Goal: Information Seeking & Learning: Compare options

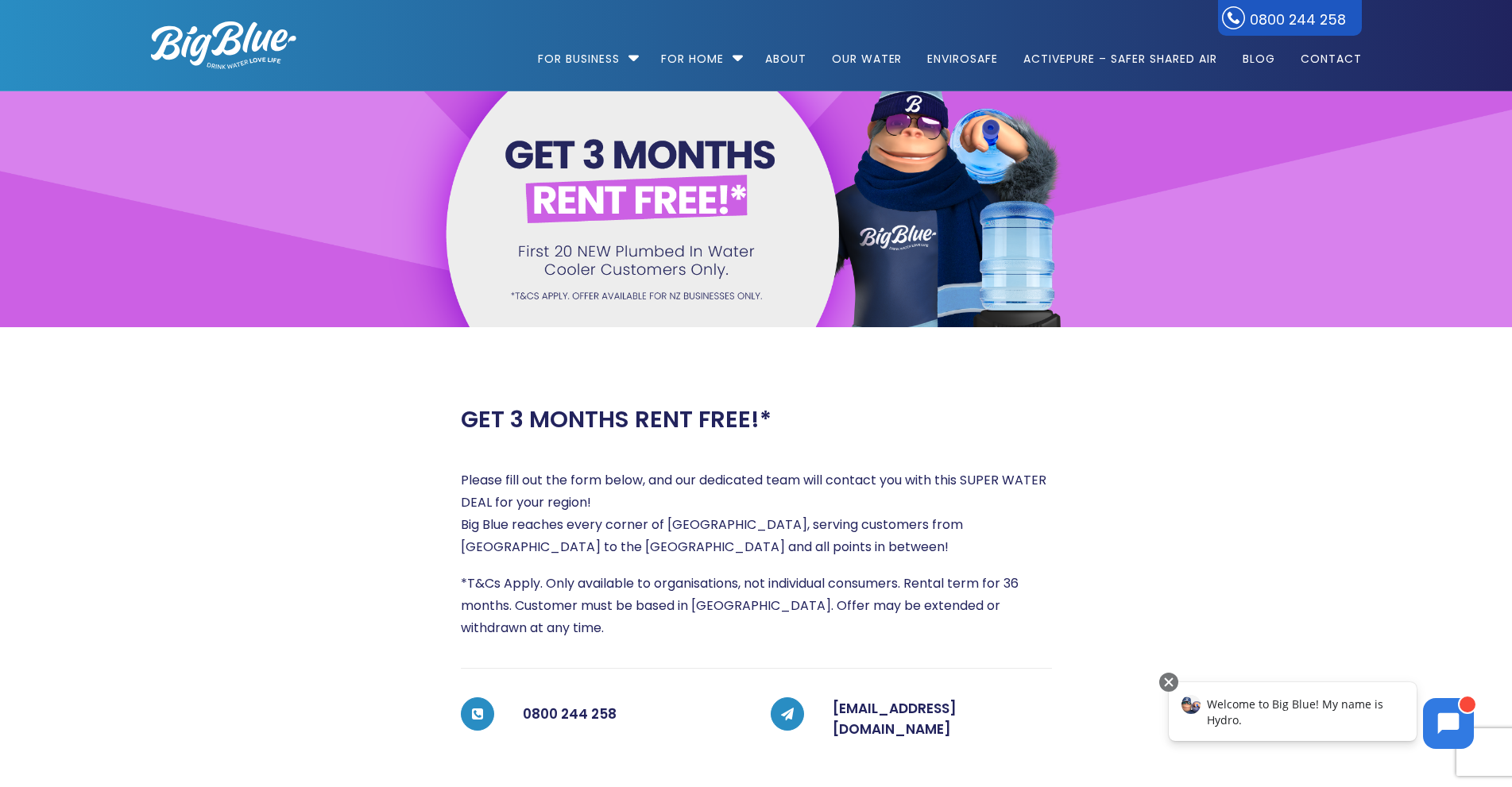
click at [231, 44] on img at bounding box center [224, 45] width 145 height 48
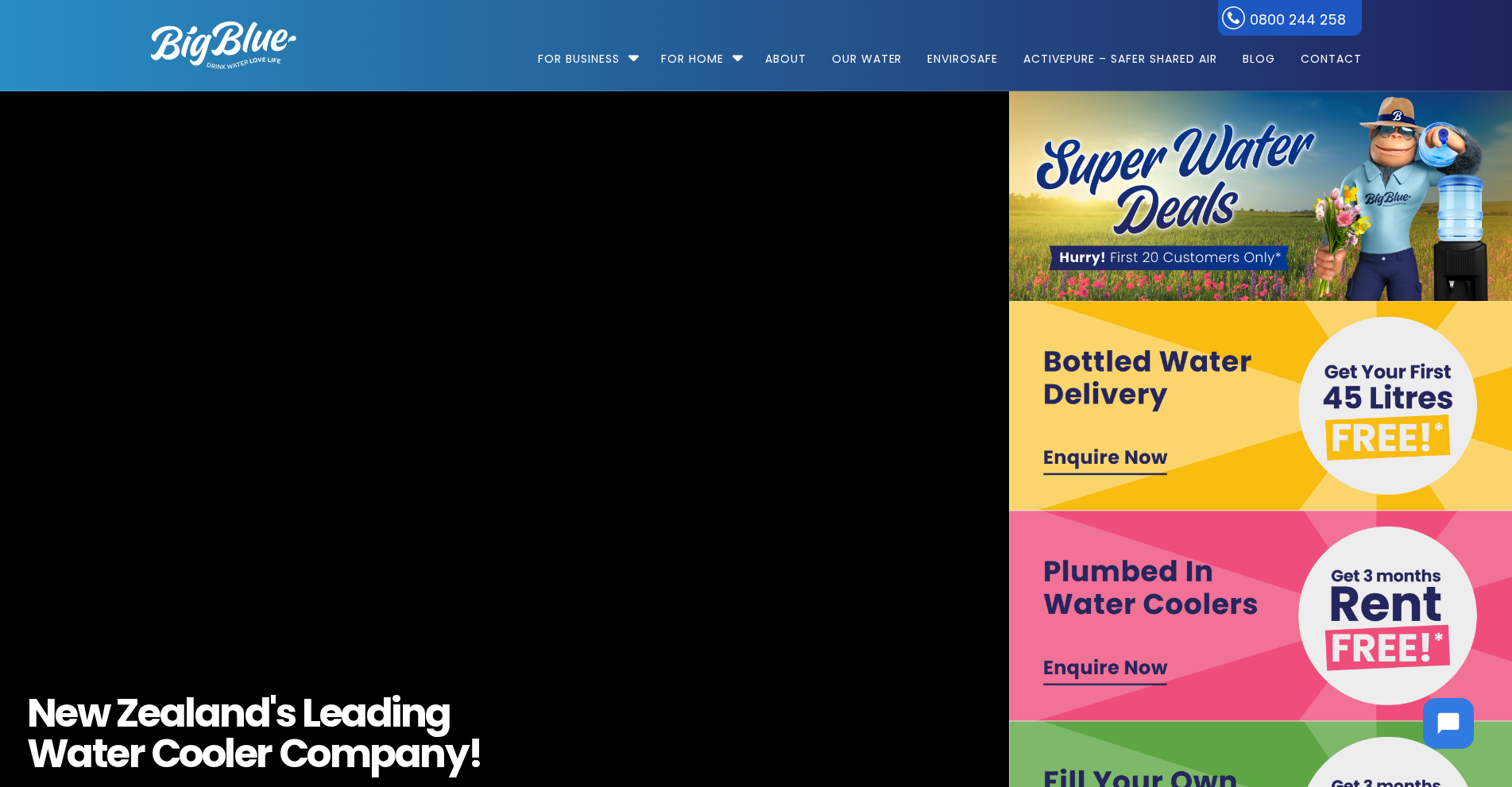
scroll to position [49, 0]
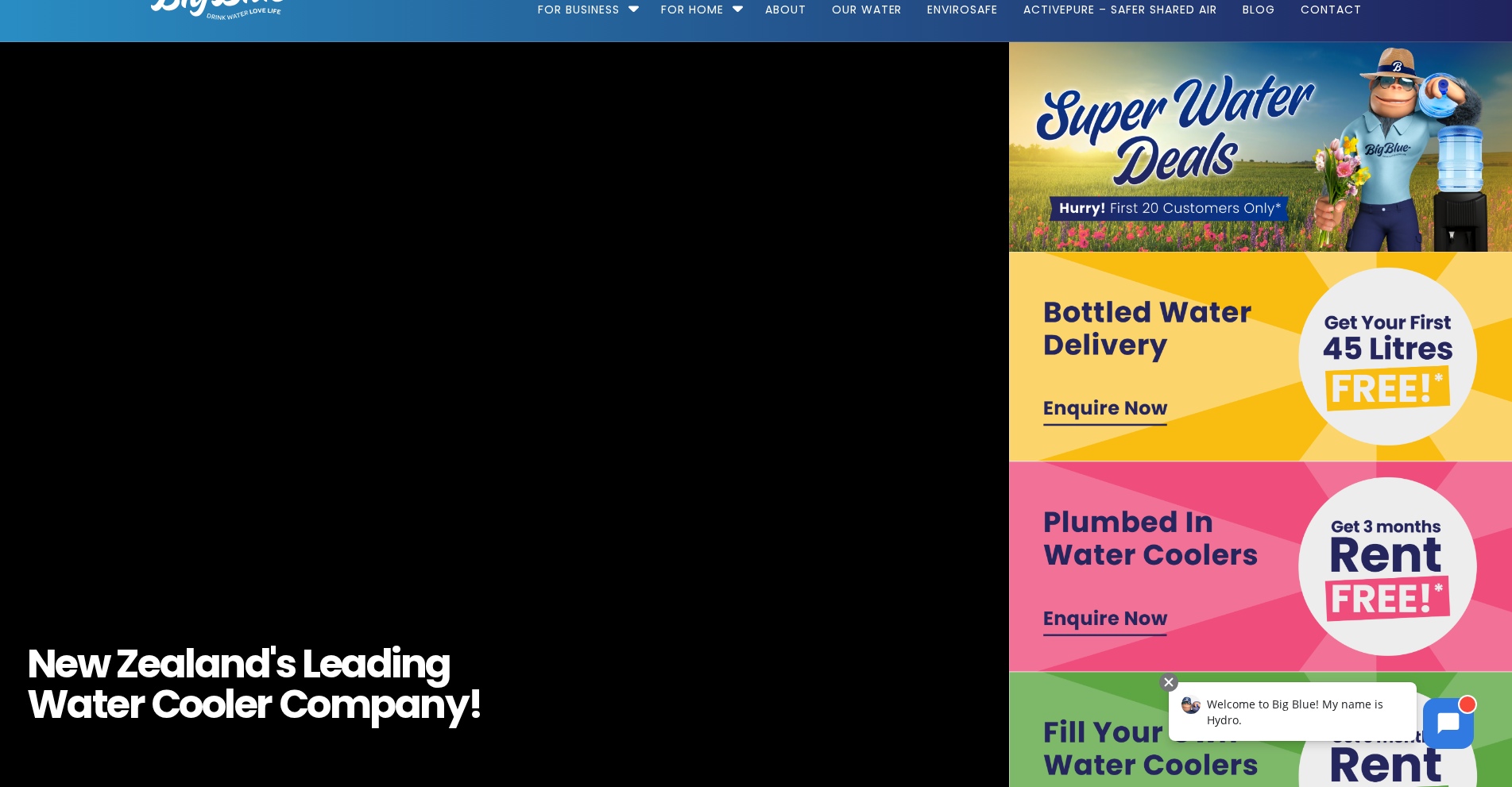
click at [1075, 415] on img at bounding box center [1261, 357] width 505 height 210
click at [1131, 623] on img at bounding box center [1261, 566] width 505 height 210
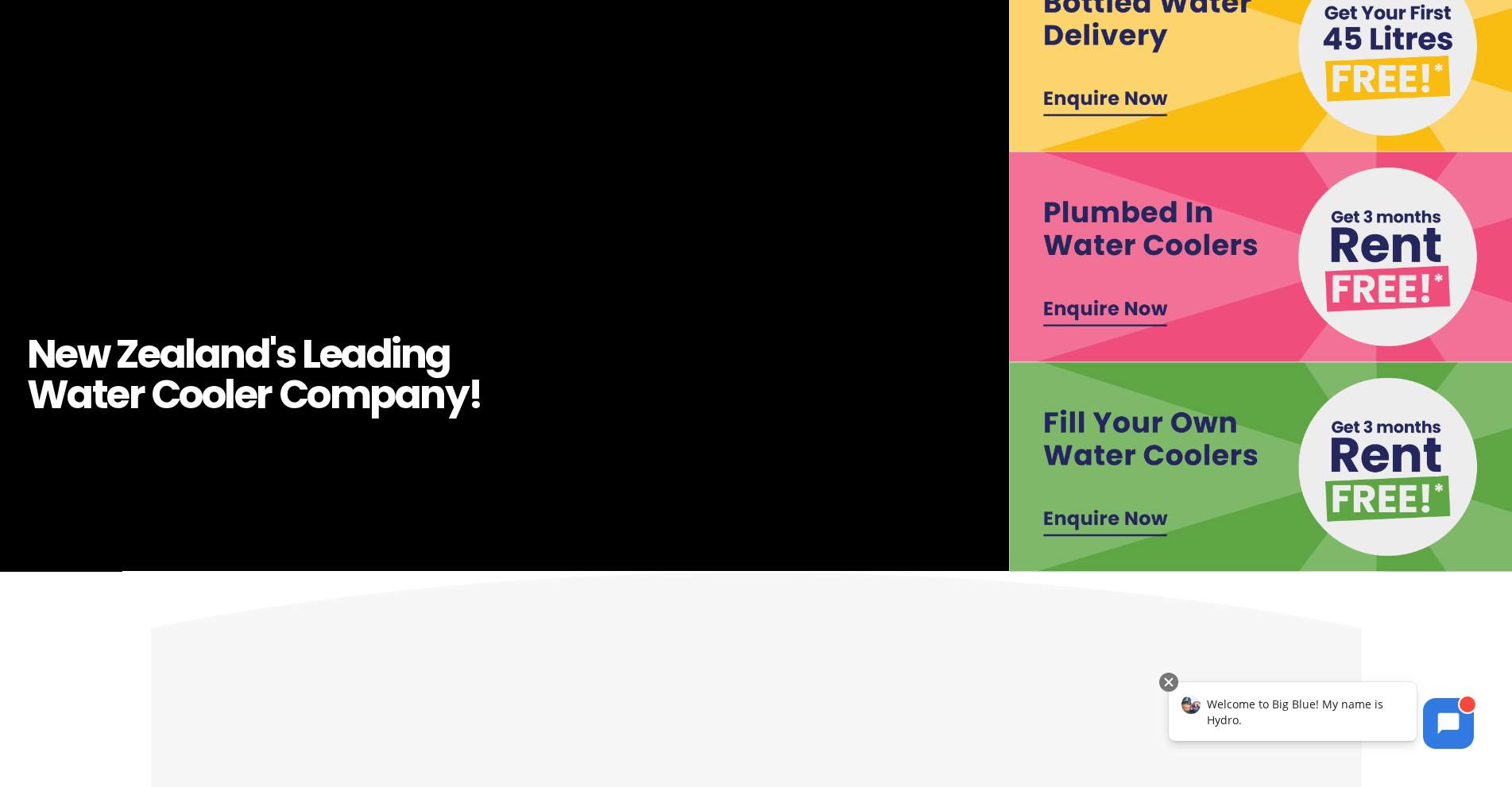
scroll to position [389, 0]
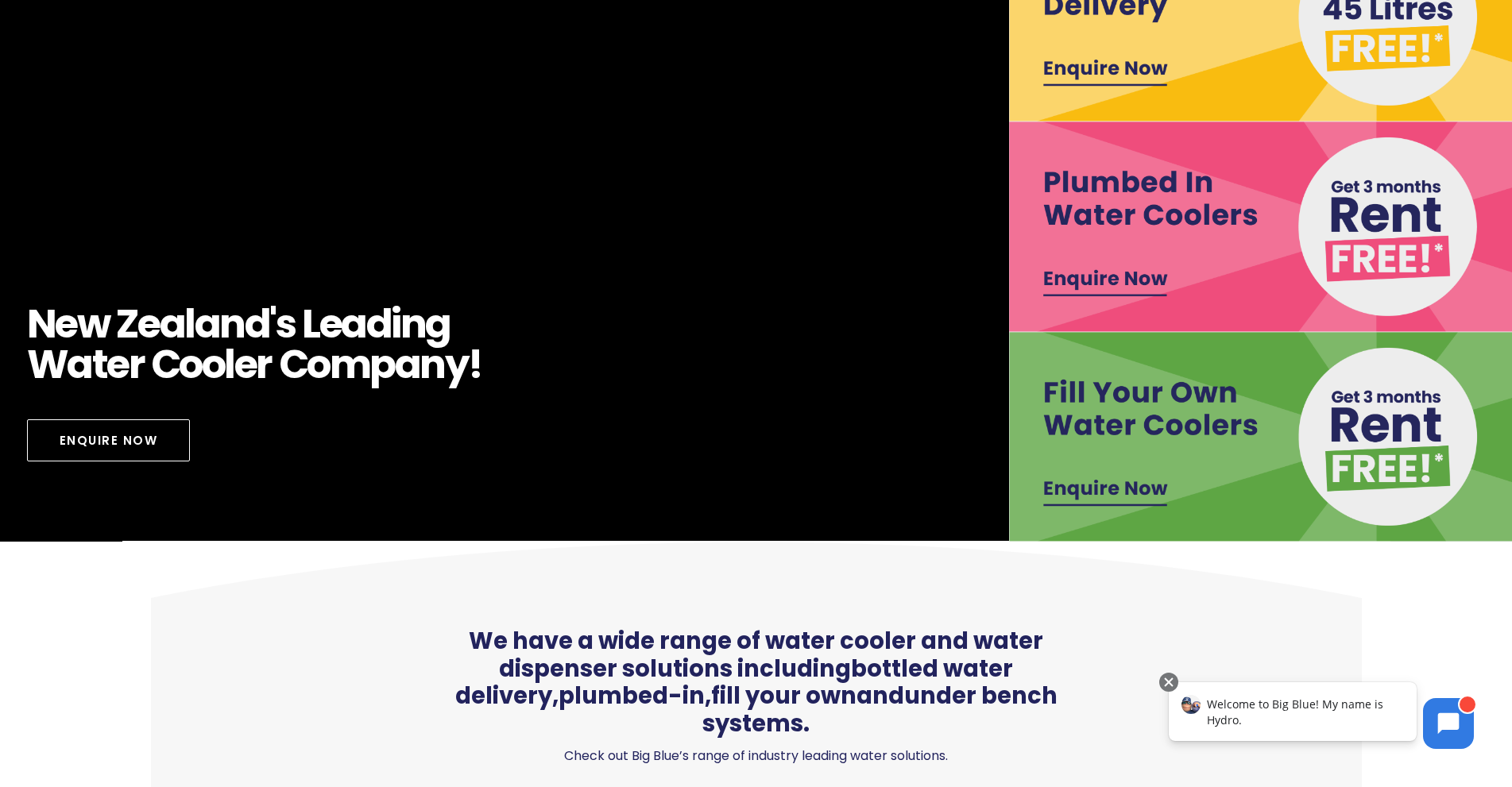
click at [1126, 495] on img at bounding box center [1261, 437] width 505 height 210
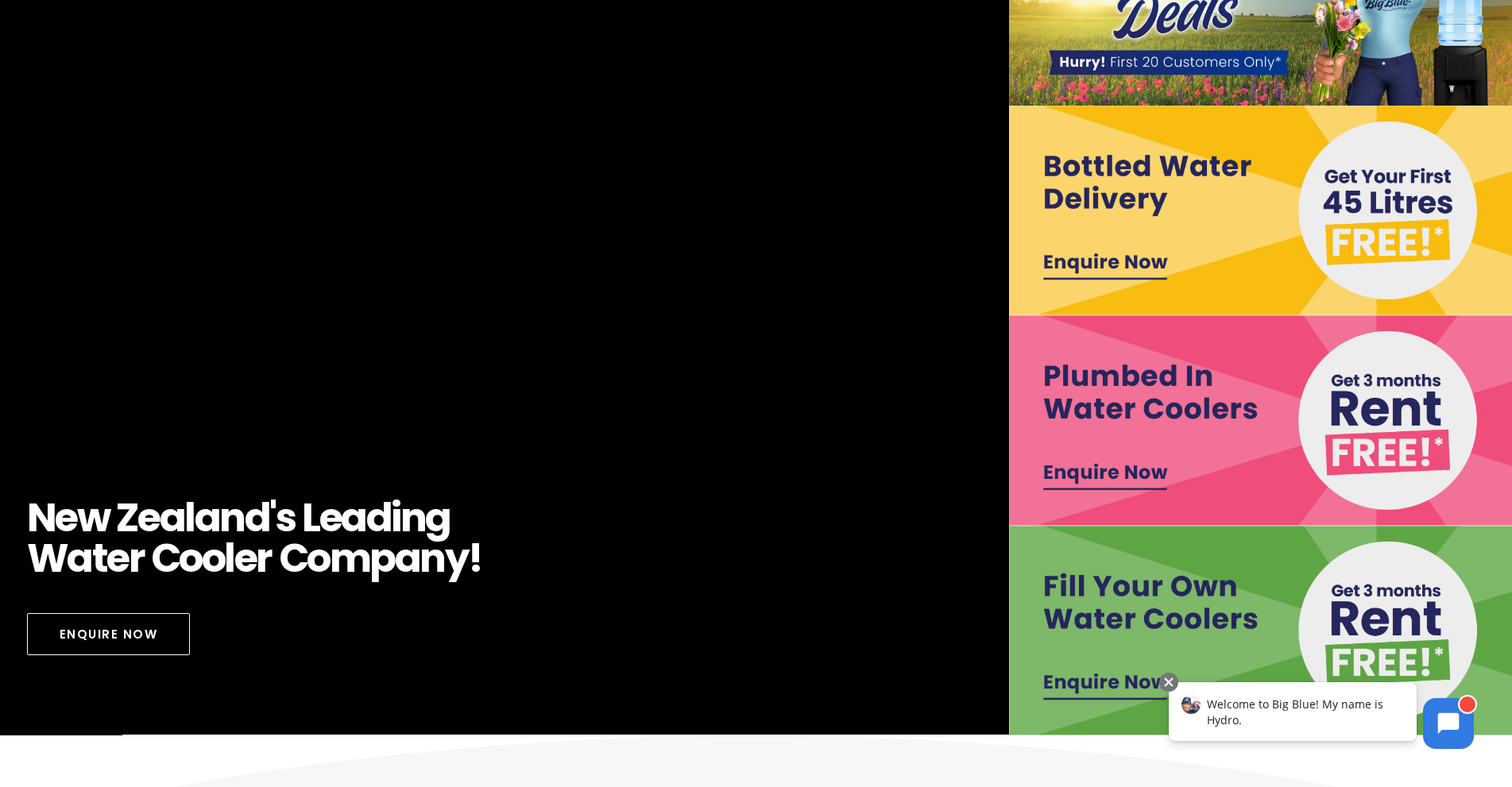
scroll to position [0, 0]
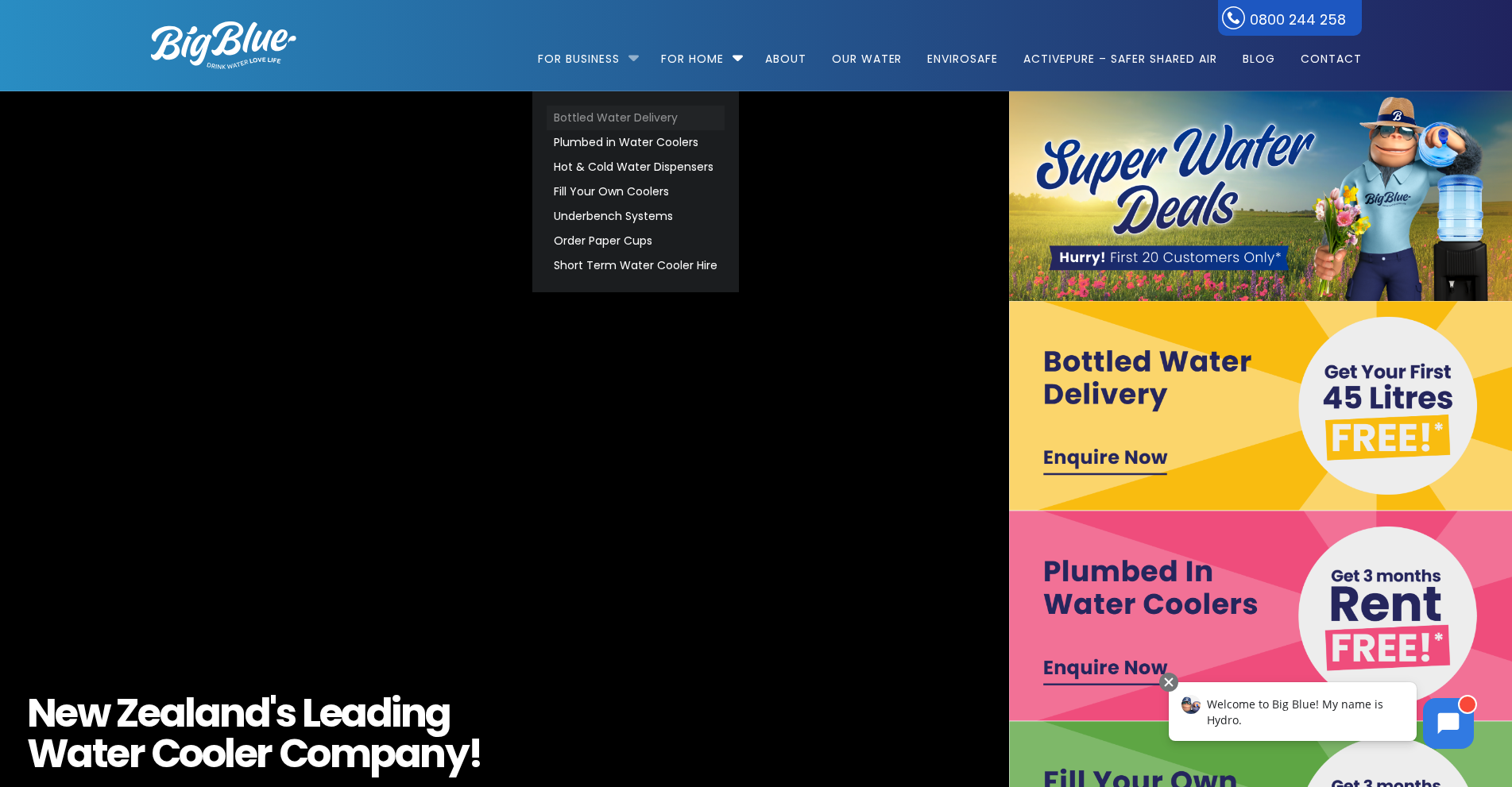
click at [572, 116] on link "Bottled Water Delivery" at bounding box center [635, 118] width 178 height 24
click at [590, 144] on link "Plumbed in Water Coolers" at bounding box center [635, 142] width 178 height 24
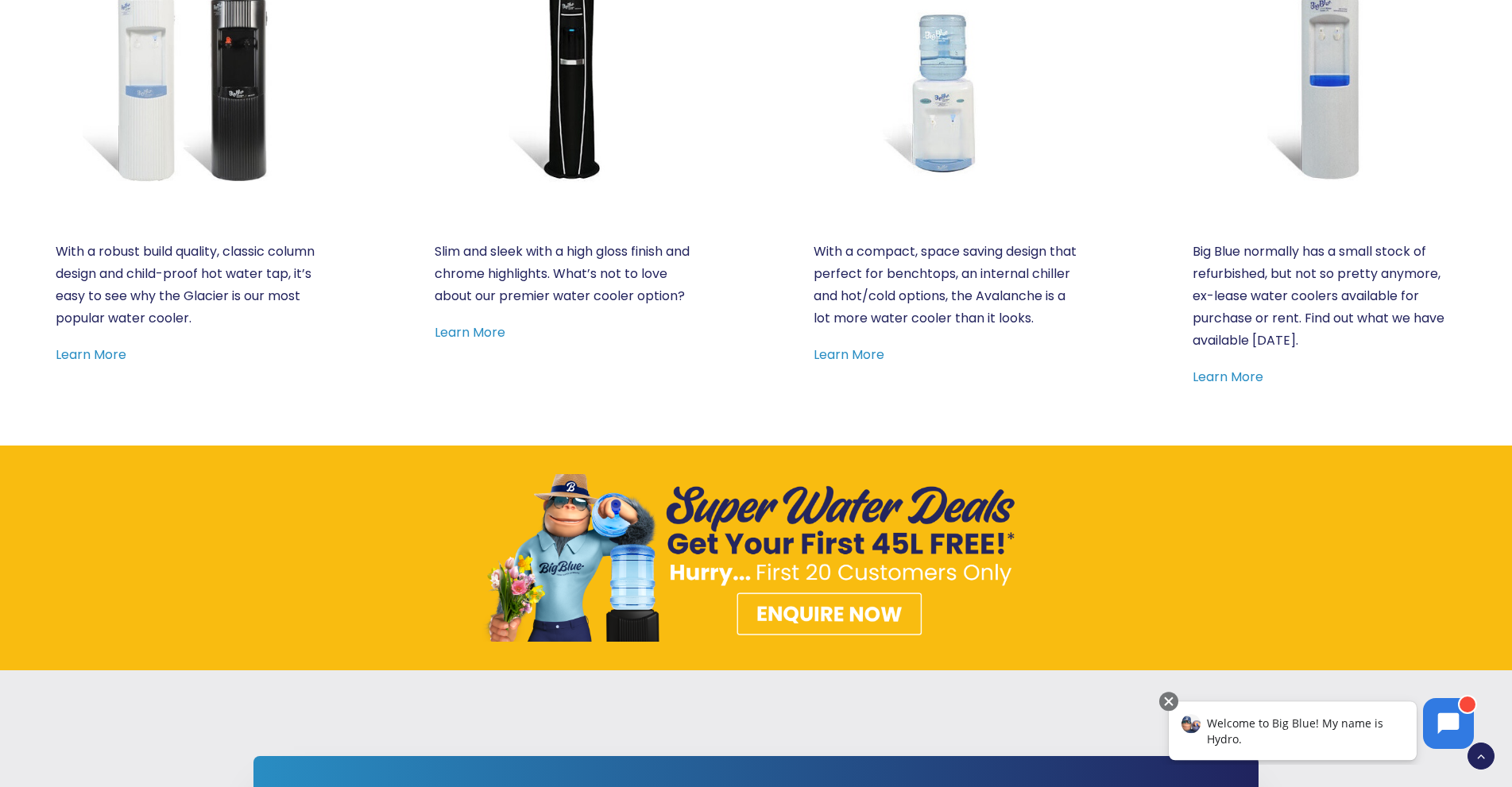
scroll to position [1067, 0]
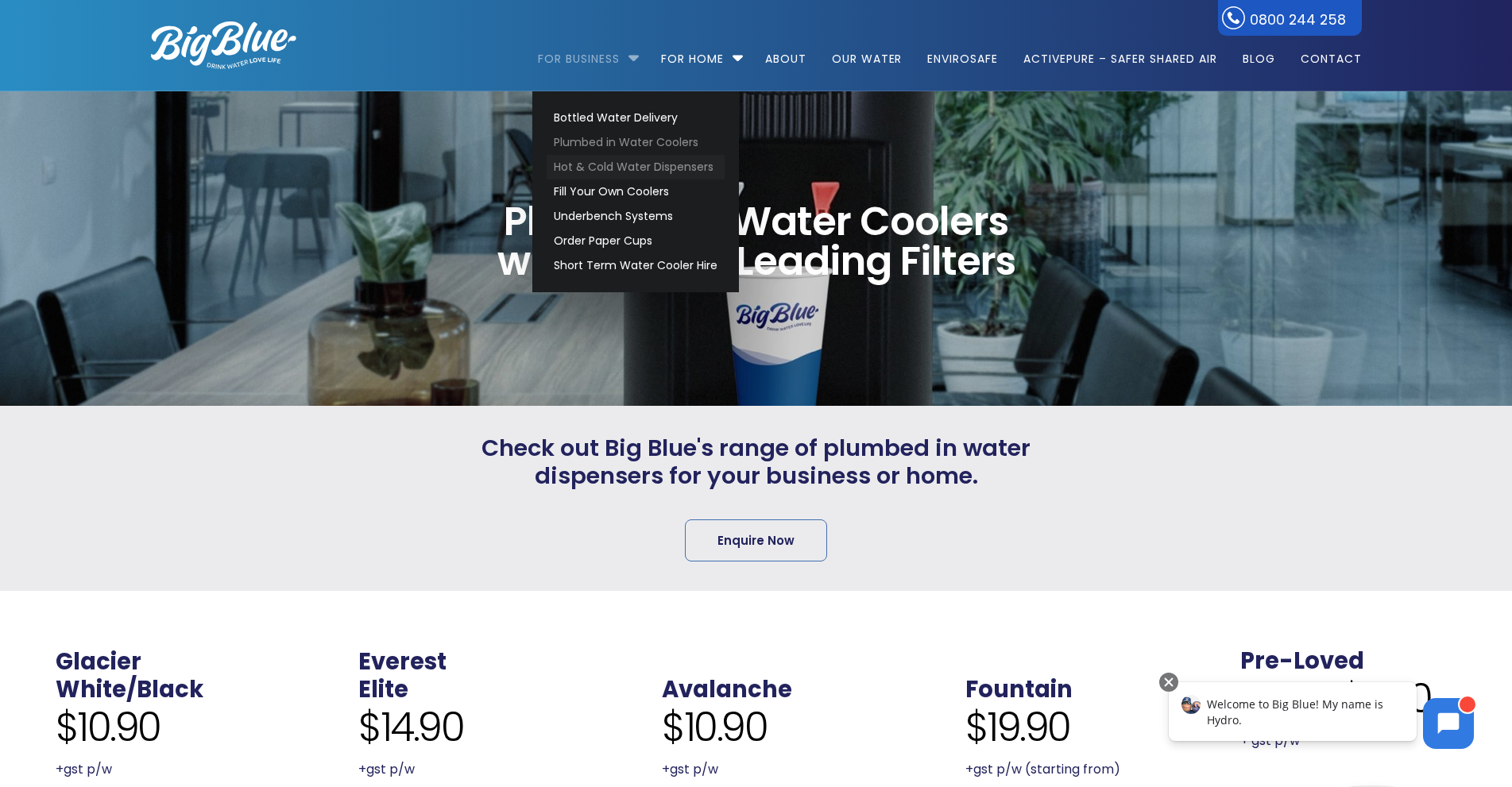
click at [591, 166] on link "Hot & Cold Water Dispensers" at bounding box center [635, 167] width 178 height 24
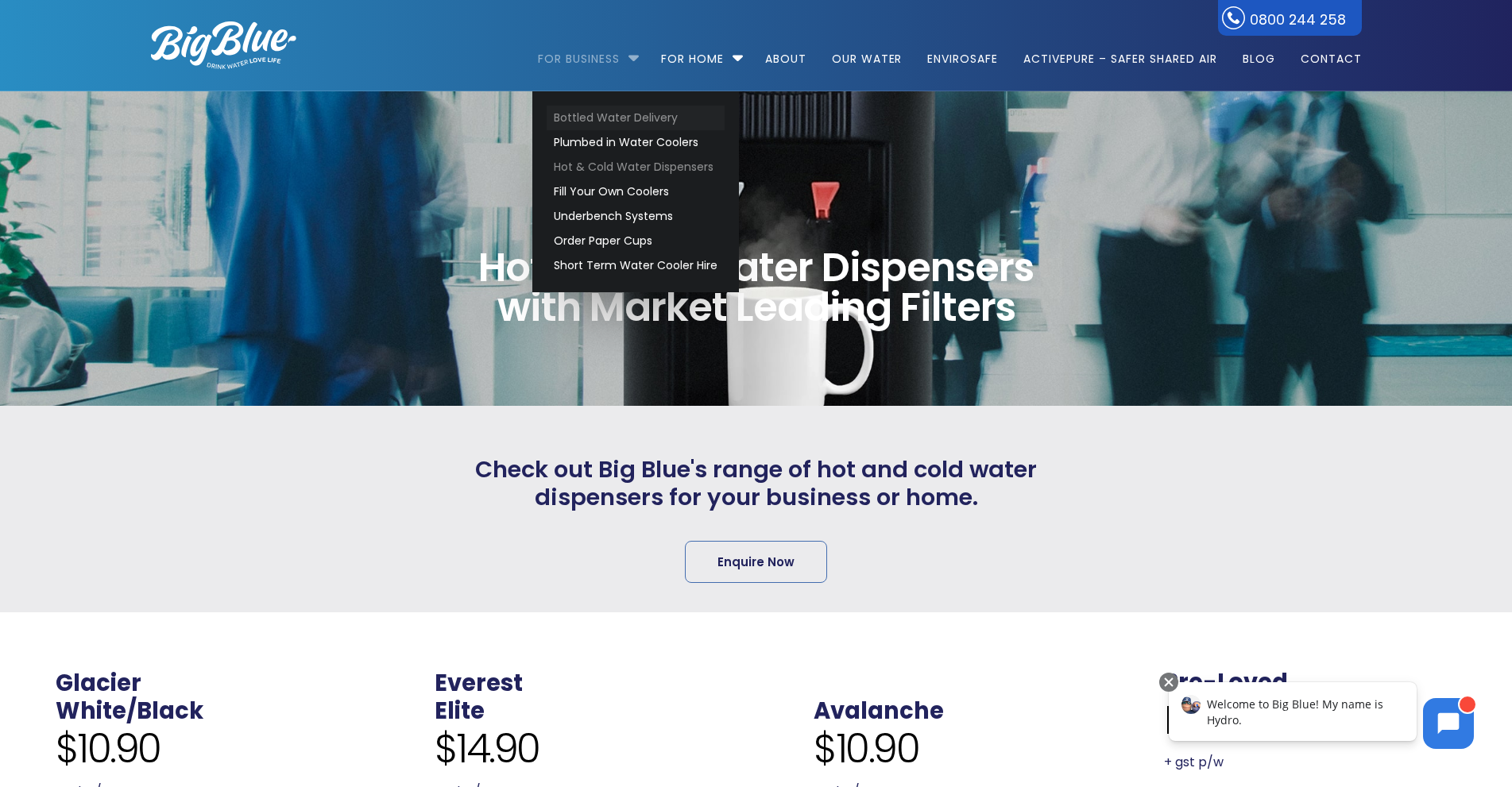
click at [575, 116] on link "Bottled Water Delivery" at bounding box center [635, 118] width 178 height 24
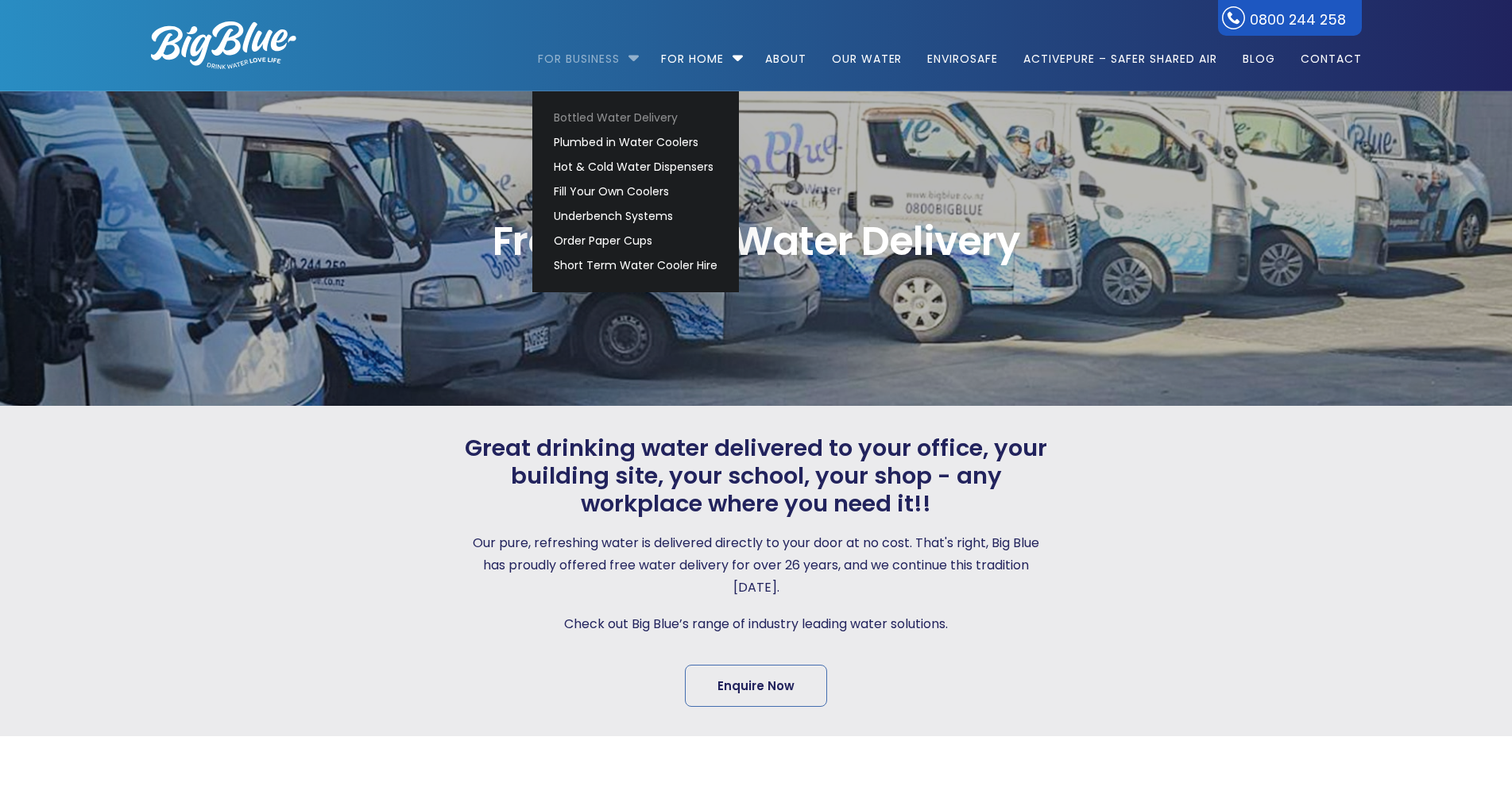
click at [572, 65] on link "For Business" at bounding box center [584, 51] width 93 height 103
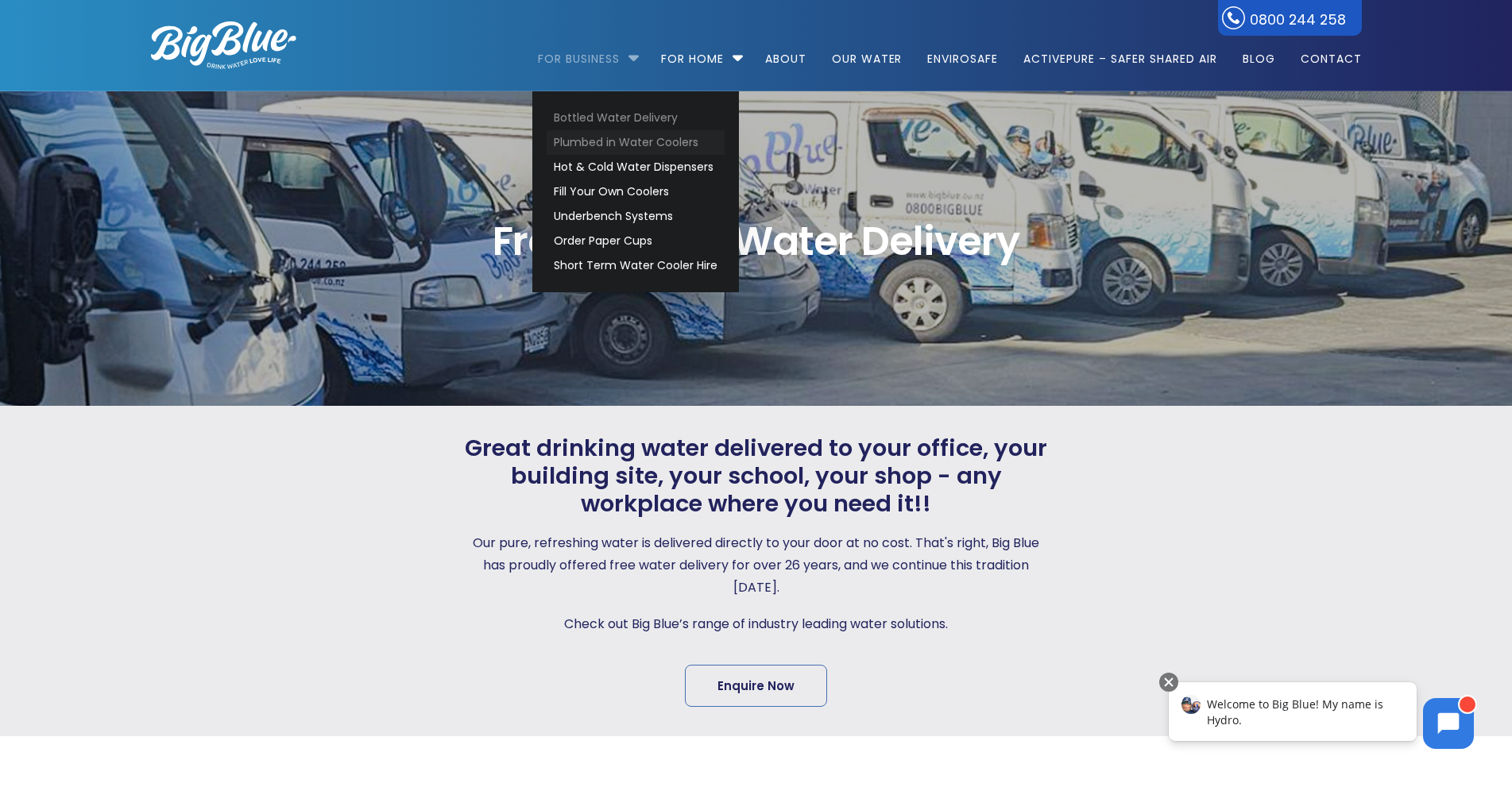
click at [613, 148] on link "Plumbed in Water Coolers" at bounding box center [635, 142] width 178 height 24
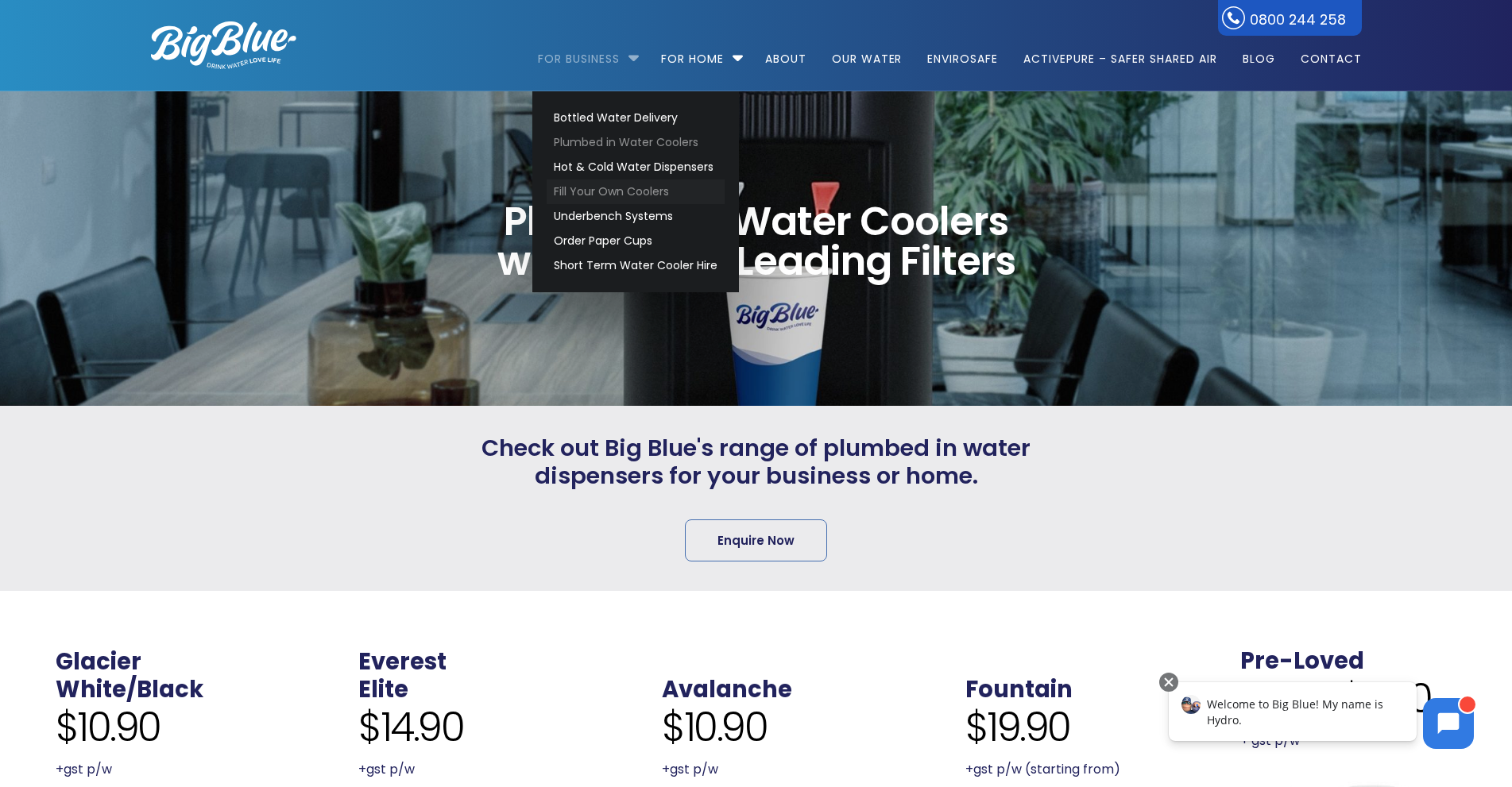
click at [597, 192] on link "Fill Your Own Coolers" at bounding box center [635, 191] width 178 height 24
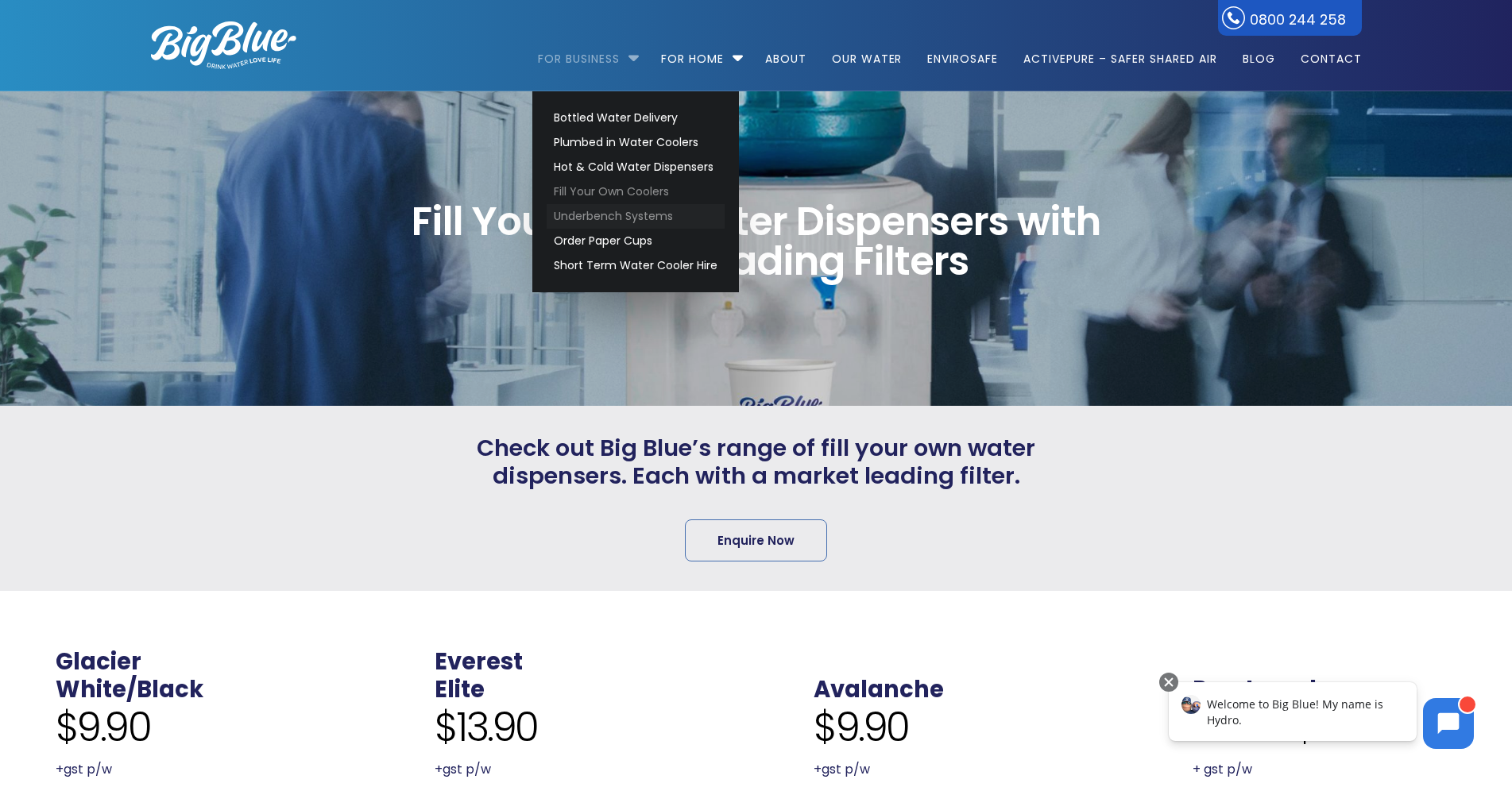
click at [614, 222] on link "Underbench Systems" at bounding box center [635, 217] width 178 height 24
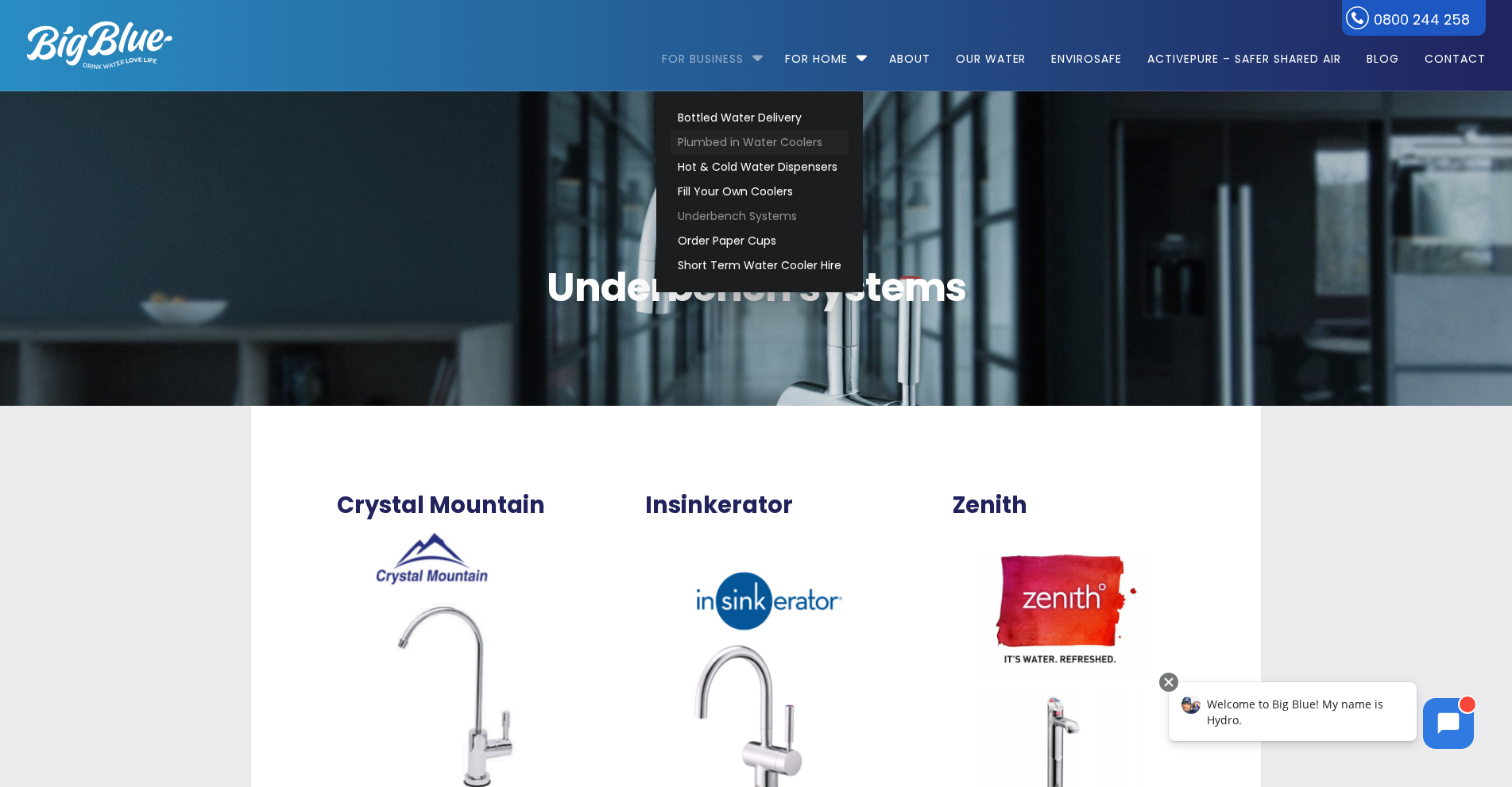
click at [706, 145] on link "Plumbed in Water Coolers" at bounding box center [760, 142] width 178 height 24
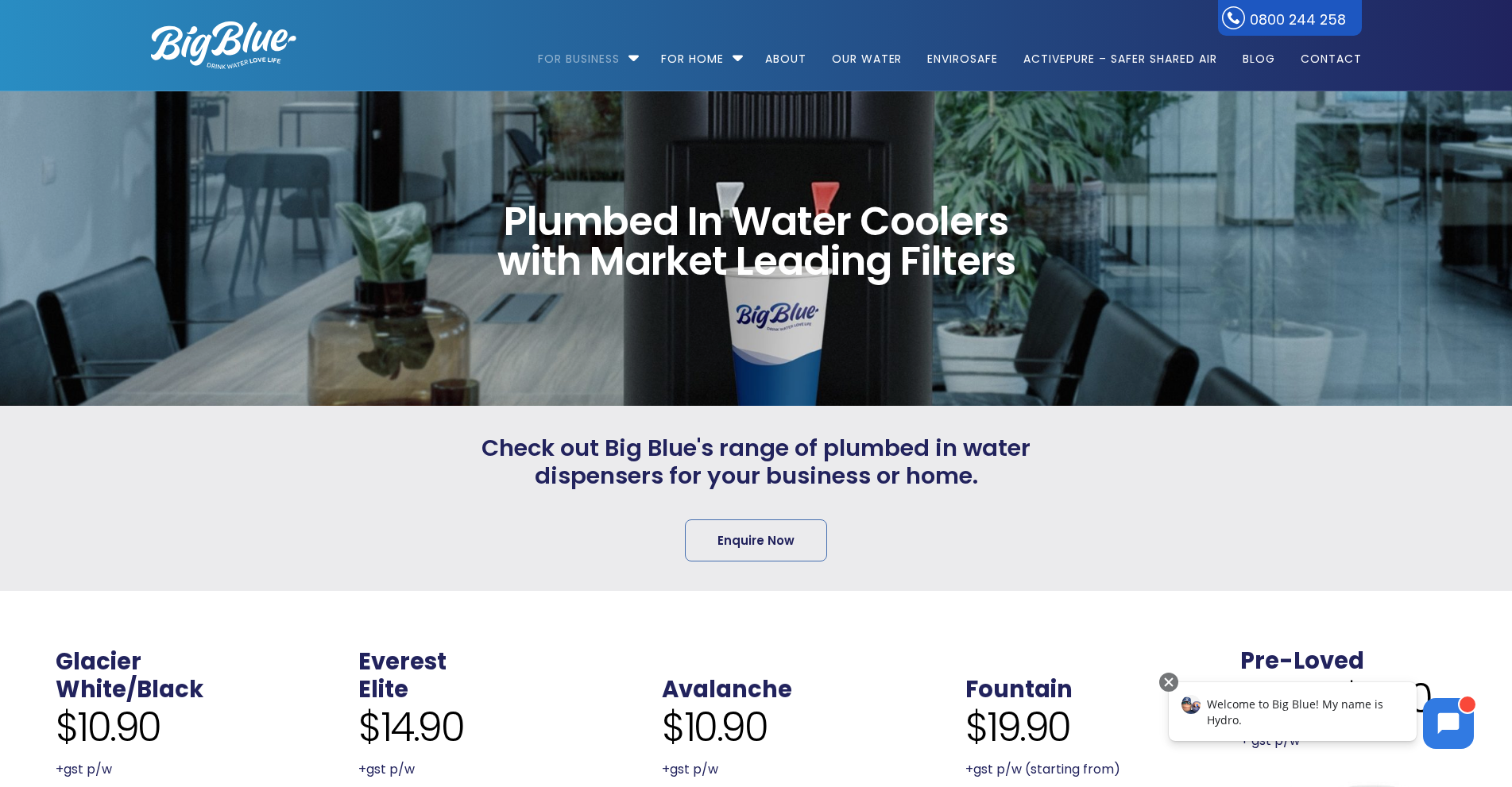
click at [256, 32] on img at bounding box center [224, 45] width 145 height 48
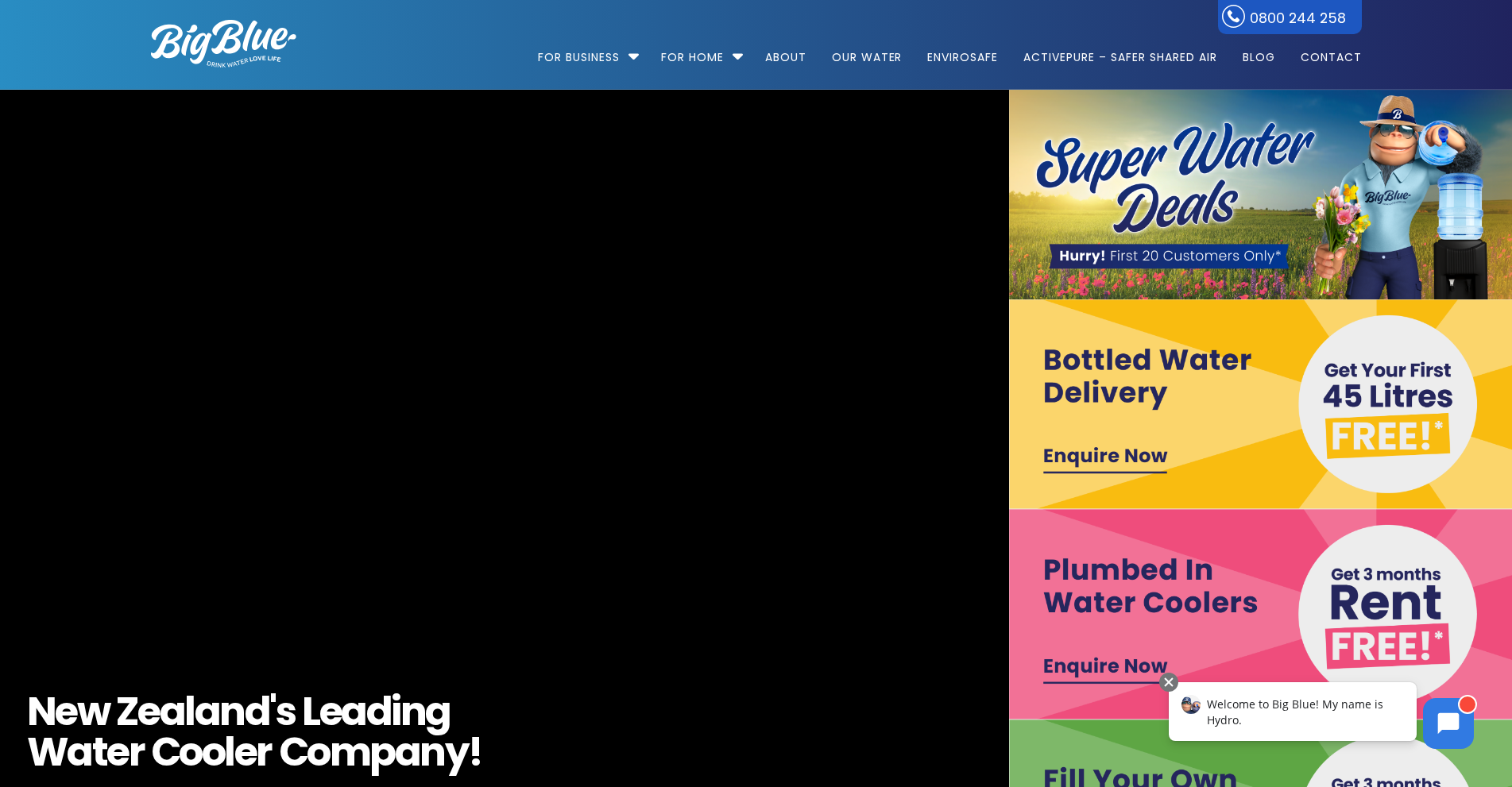
scroll to position [4, 0]
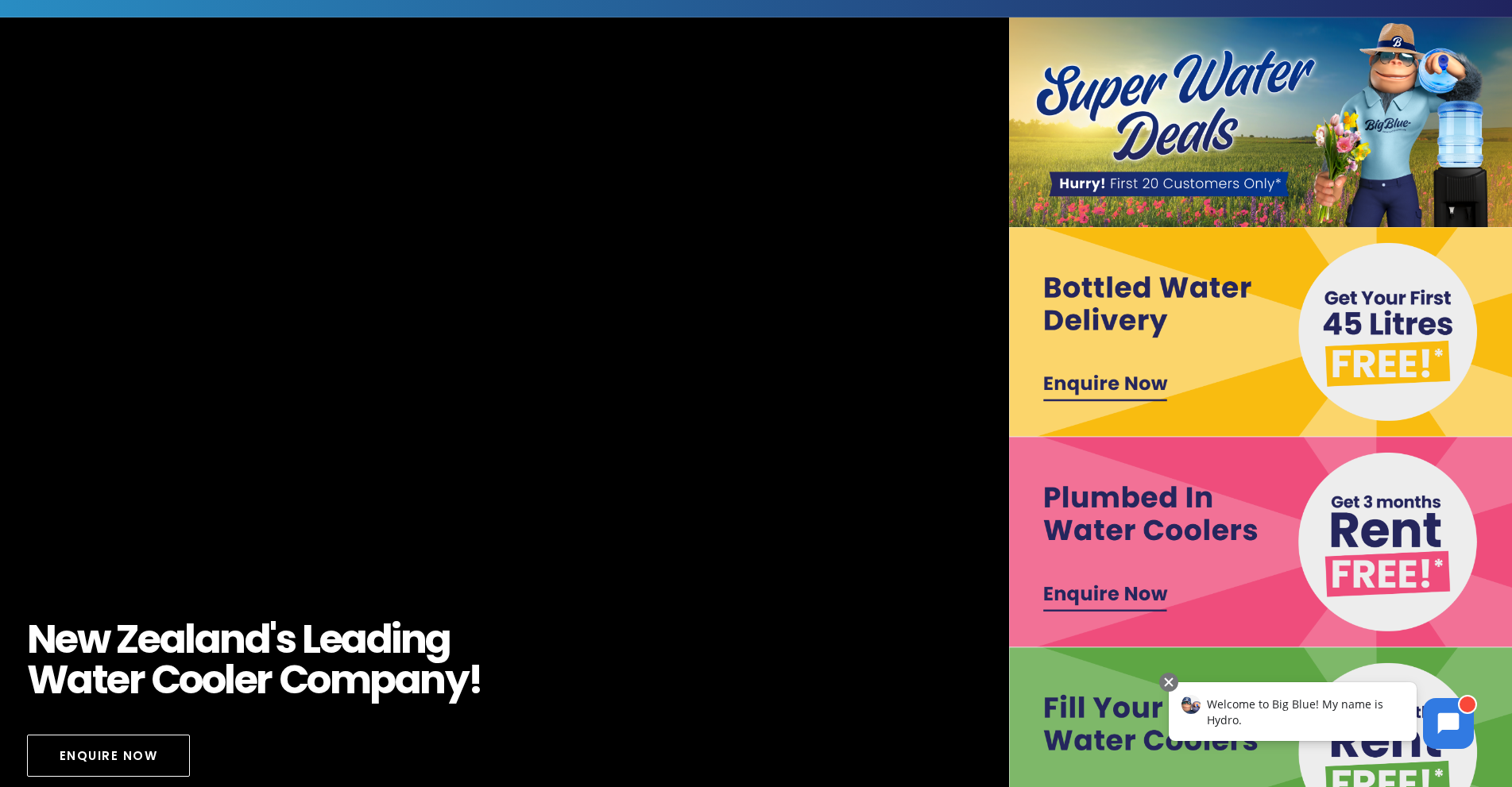
scroll to position [0, 0]
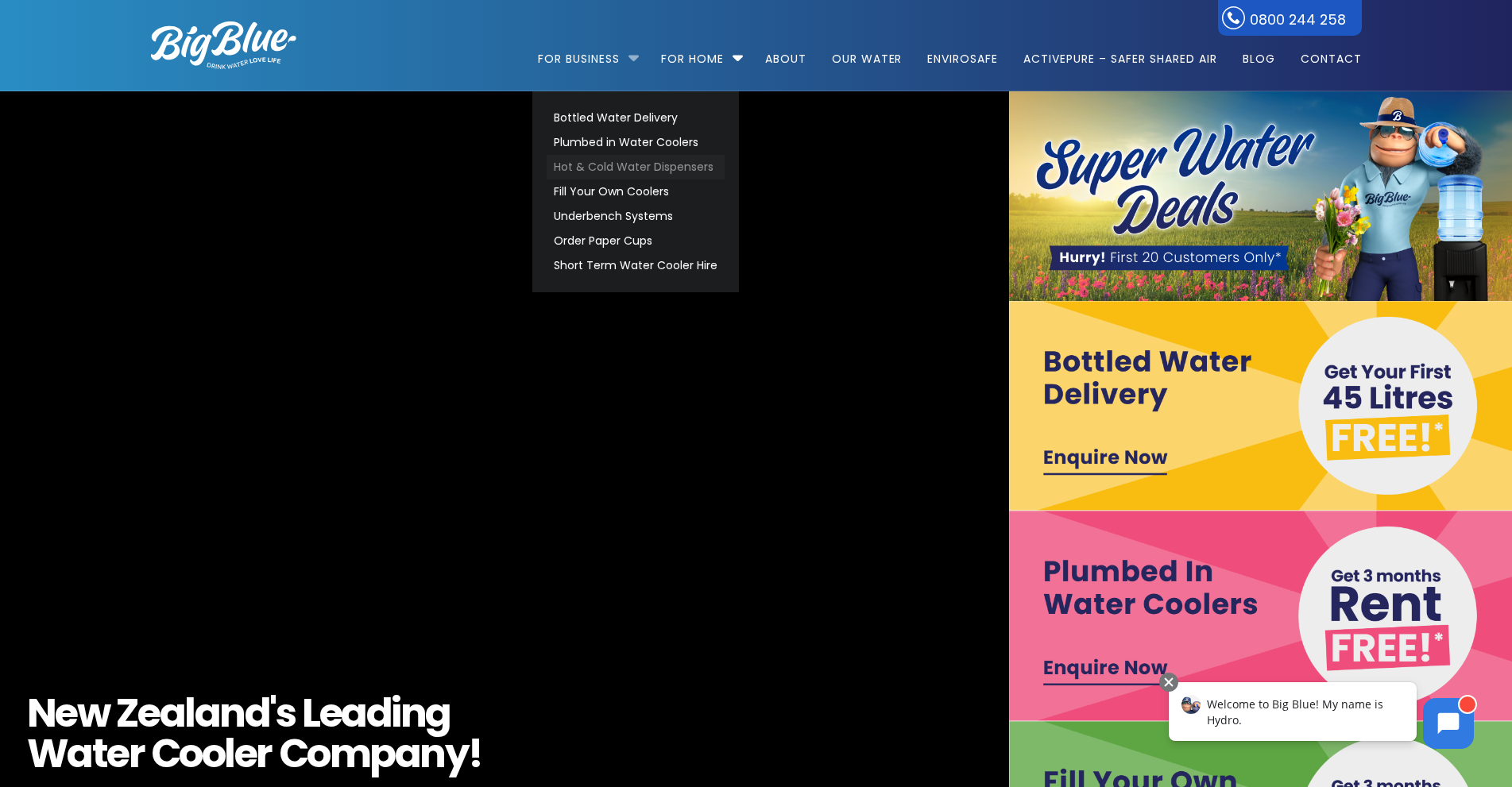
click at [603, 170] on link "Hot & Cold Water Dispensers" at bounding box center [635, 167] width 178 height 24
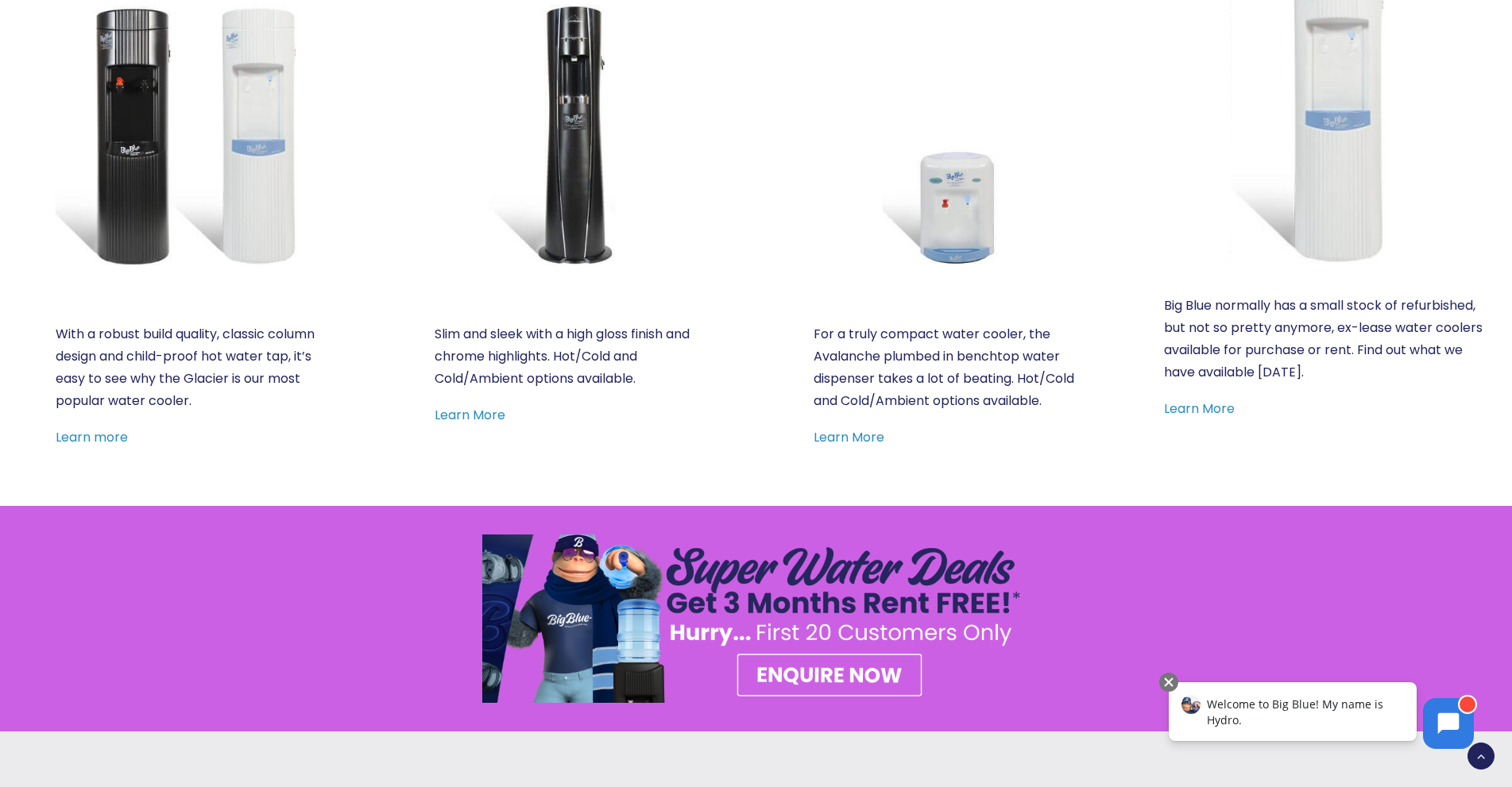
scroll to position [880, 0]
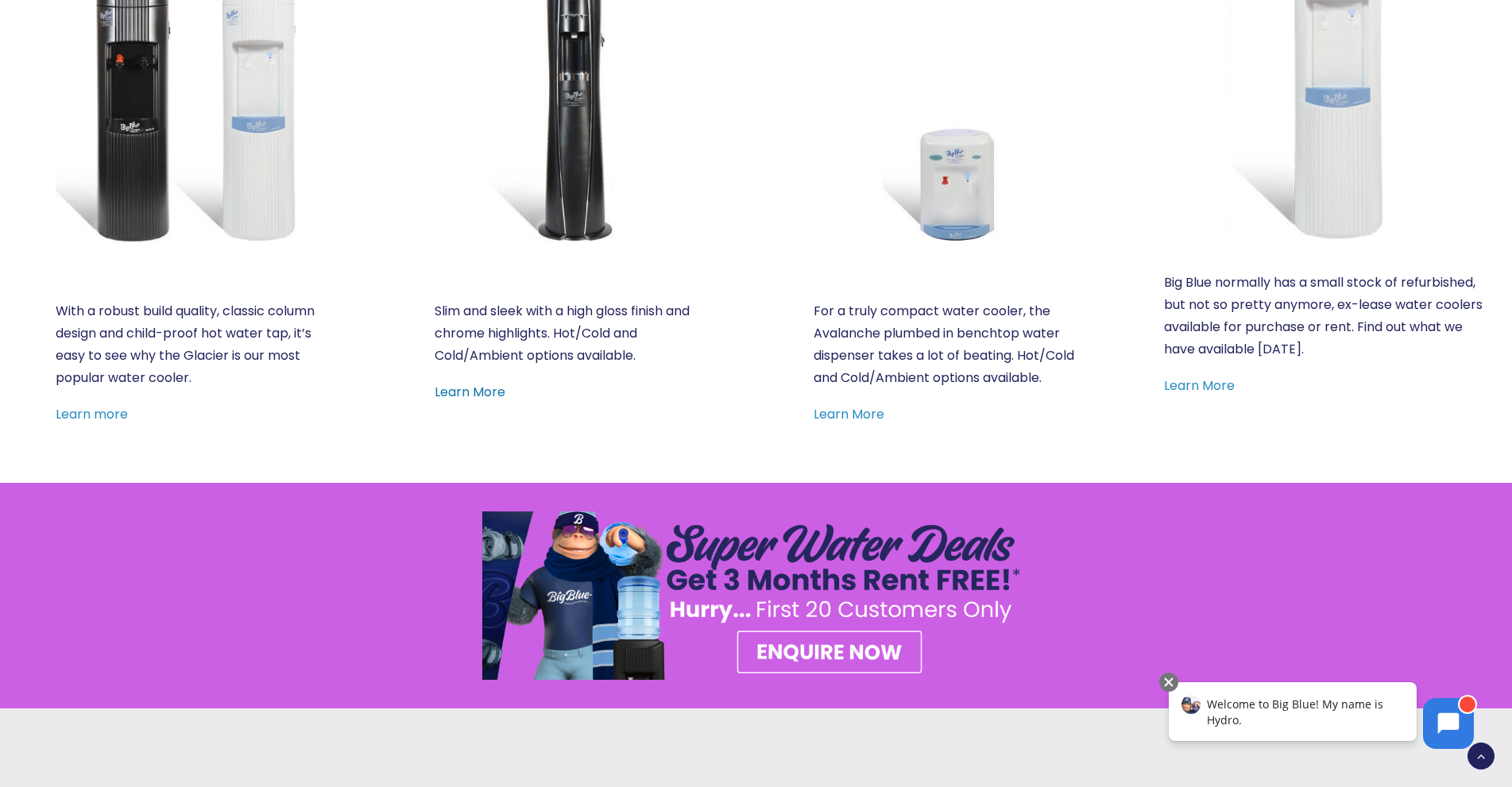
click at [497, 388] on link "Learn More" at bounding box center [470, 392] width 70 height 19
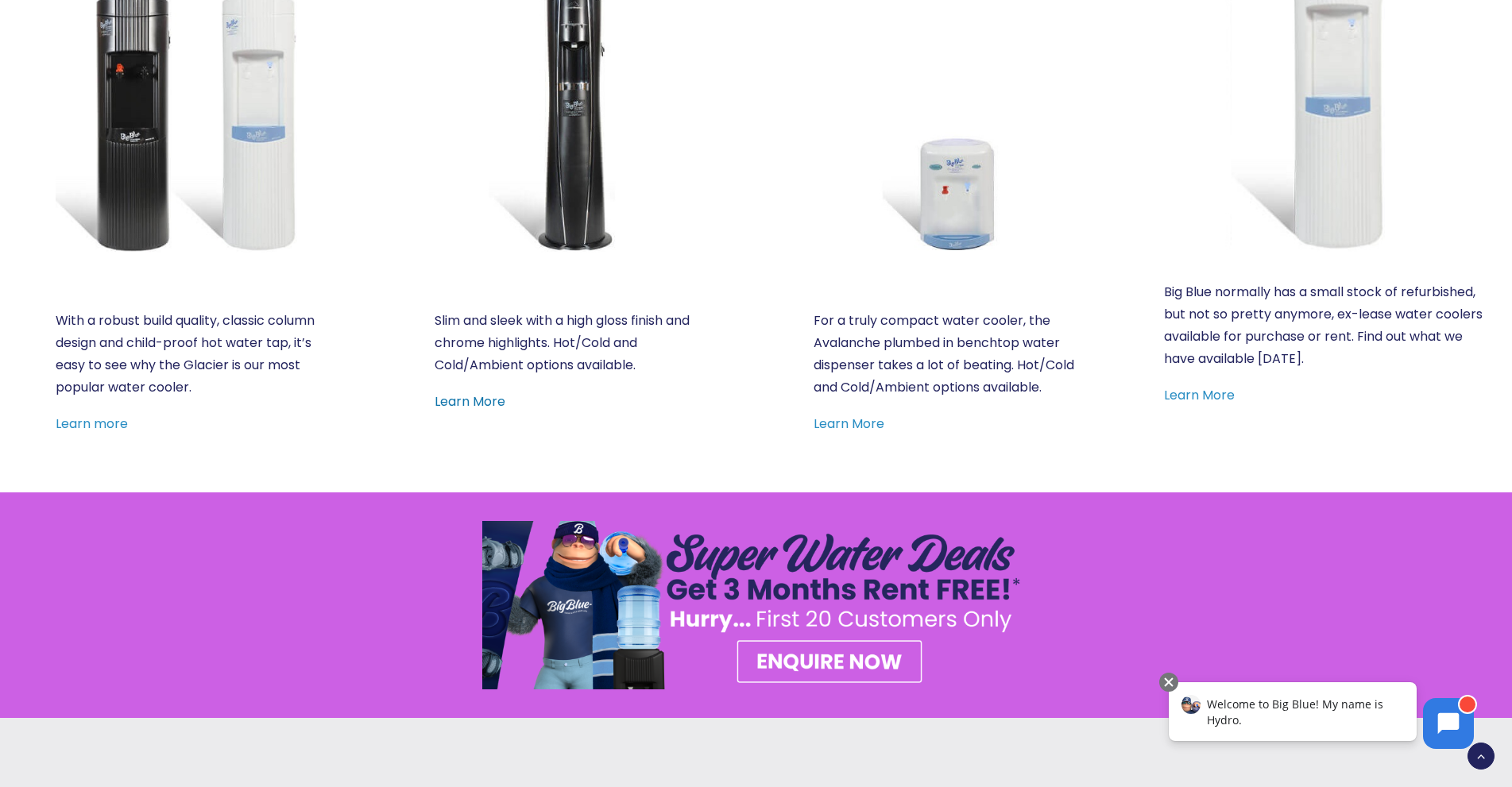
scroll to position [869, 0]
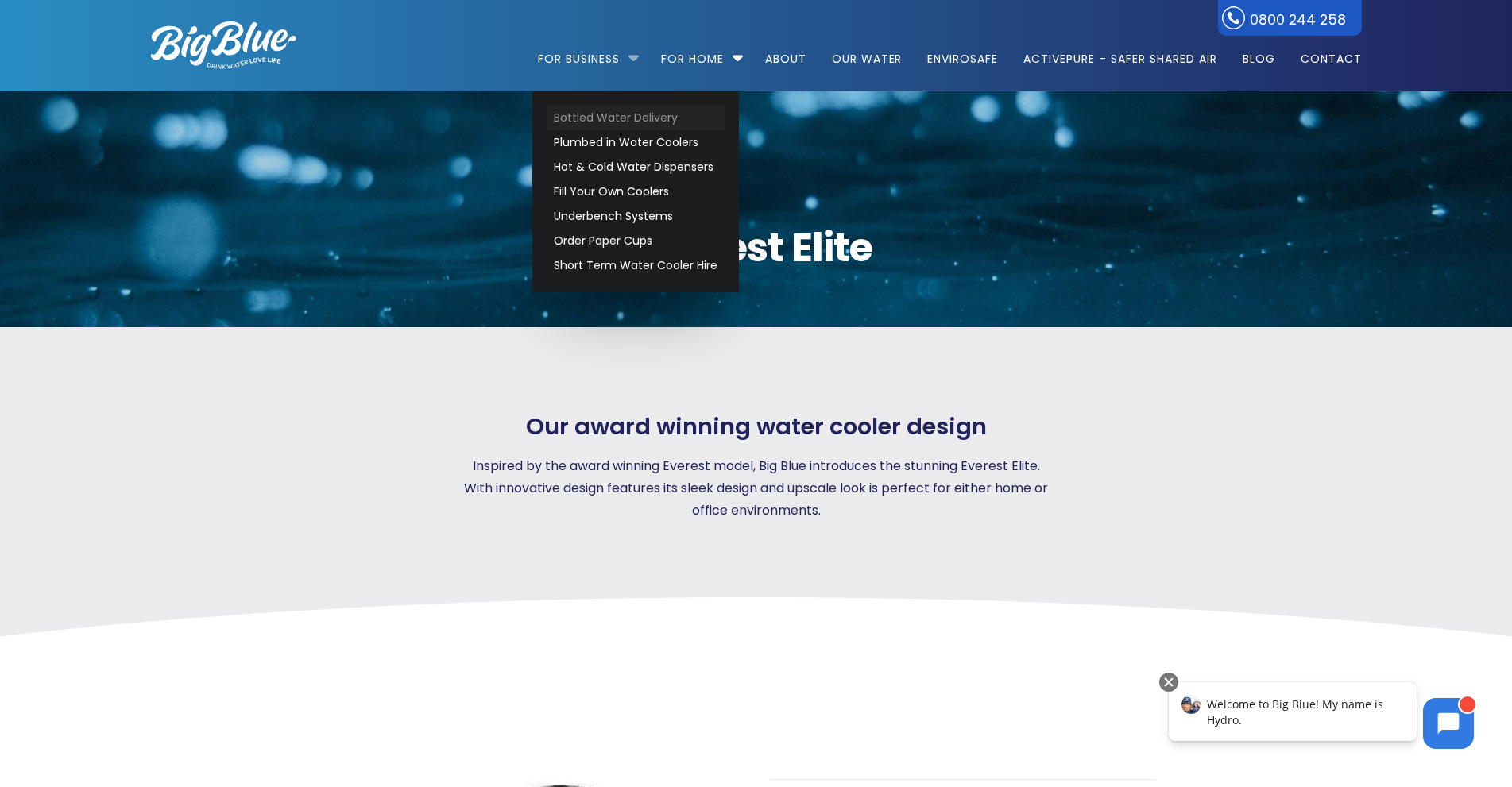
click at [575, 113] on link "Bottled Water Delivery" at bounding box center [635, 118] width 178 height 24
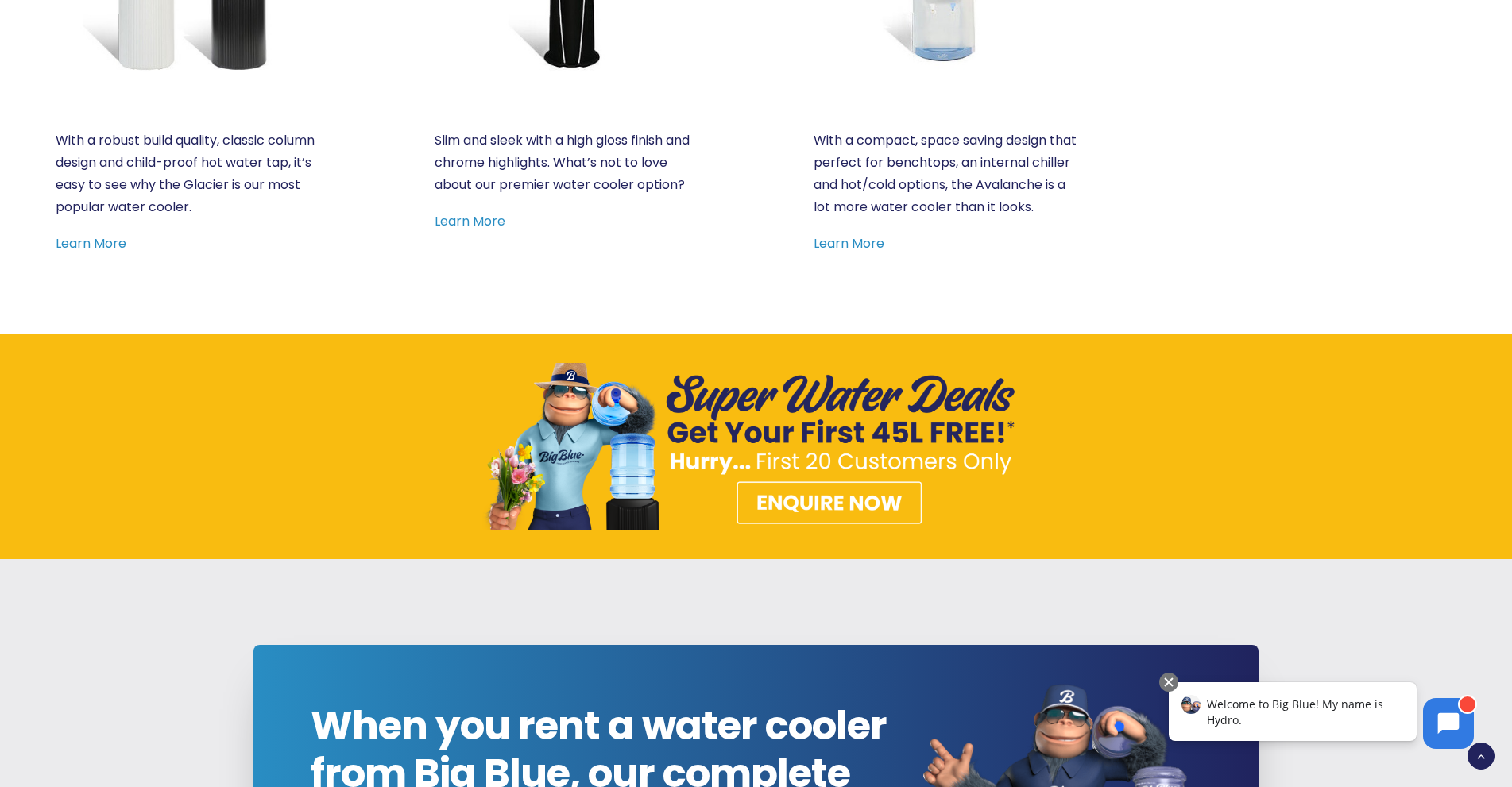
scroll to position [1178, 0]
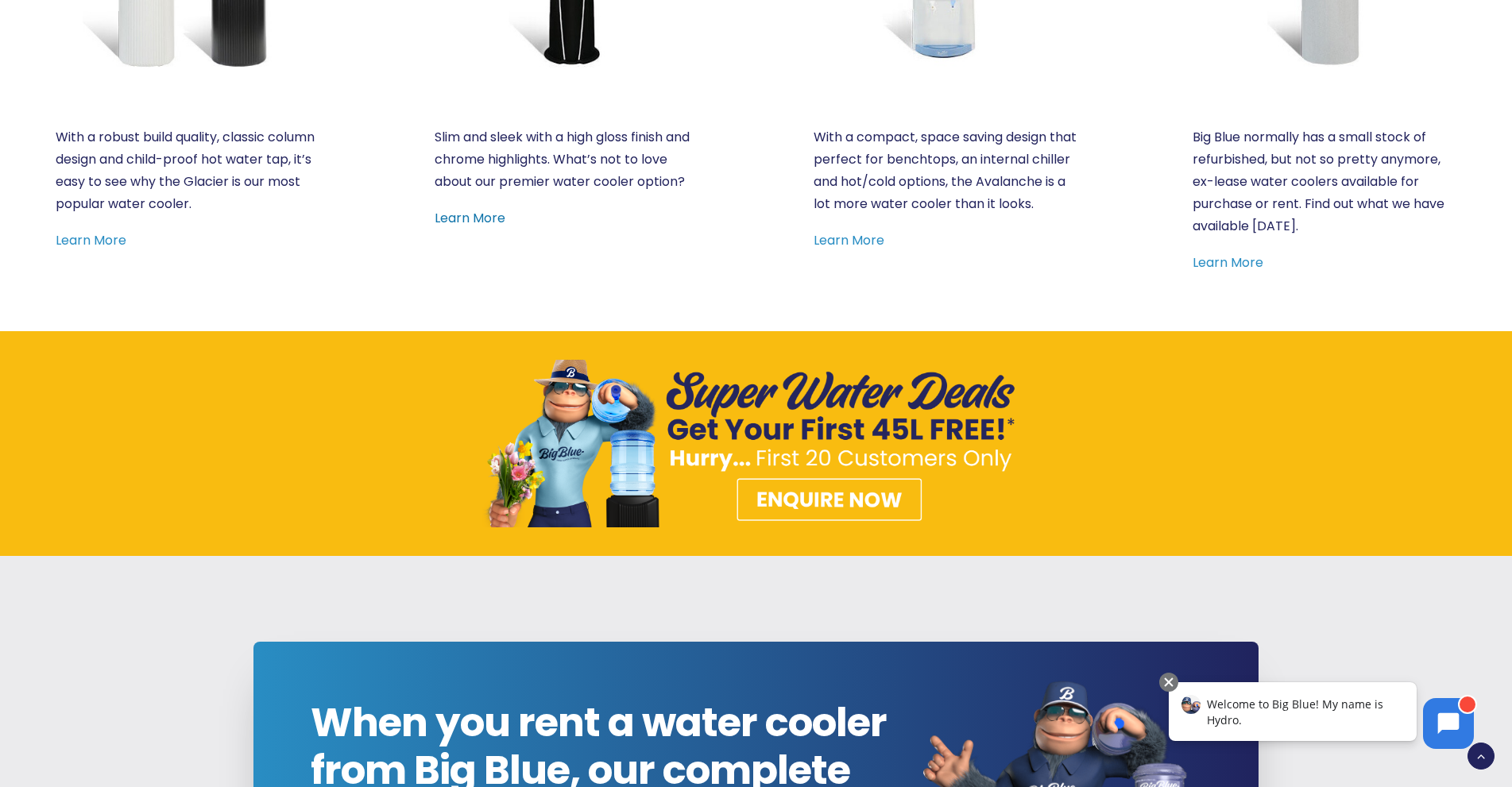
click at [497, 221] on link "Learn More" at bounding box center [470, 218] width 70 height 19
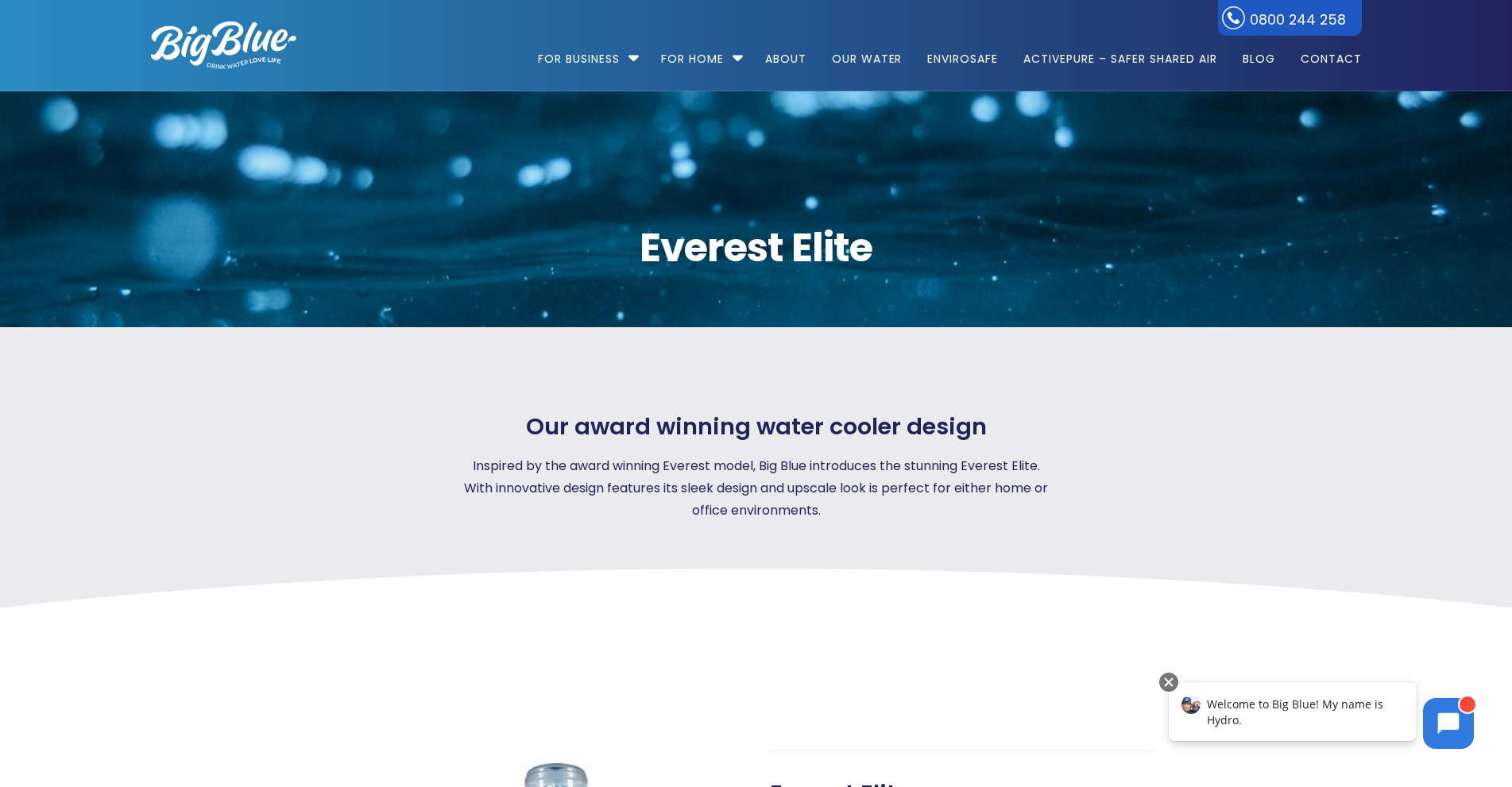
click at [265, 47] on img at bounding box center [224, 45] width 145 height 48
